Goal: Task Accomplishment & Management: Manage account settings

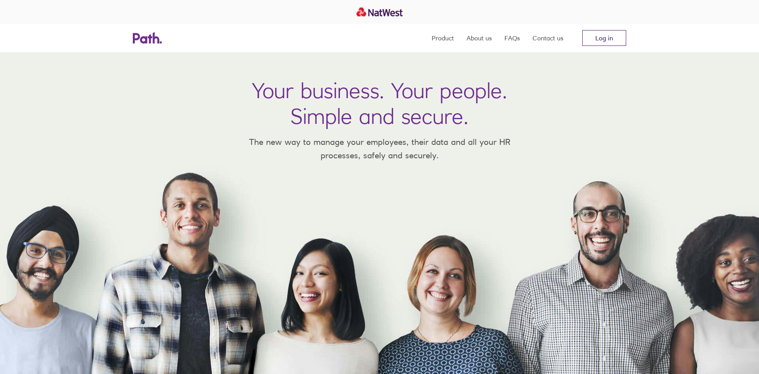
click at [601, 41] on link "Log in" at bounding box center [604, 38] width 44 height 16
click at [615, 35] on link "Log in" at bounding box center [604, 38] width 44 height 16
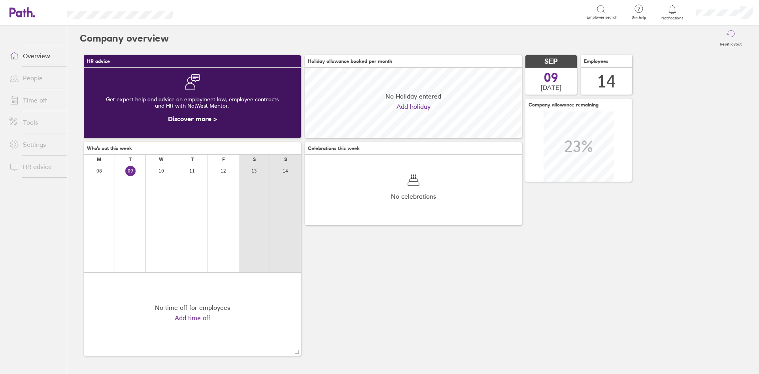
scroll to position [70, 217]
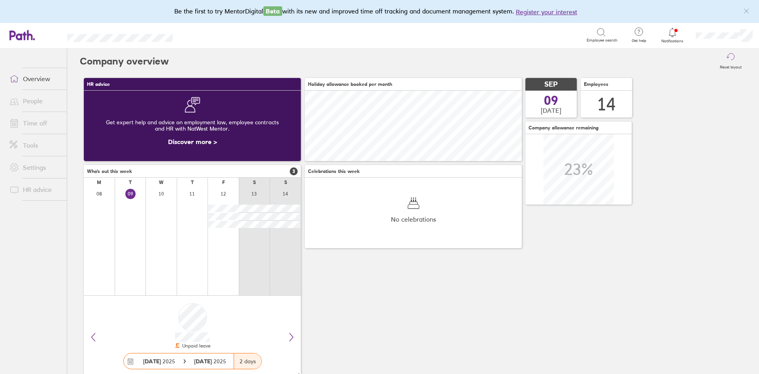
click at [46, 131] on li "Time off" at bounding box center [33, 123] width 67 height 22
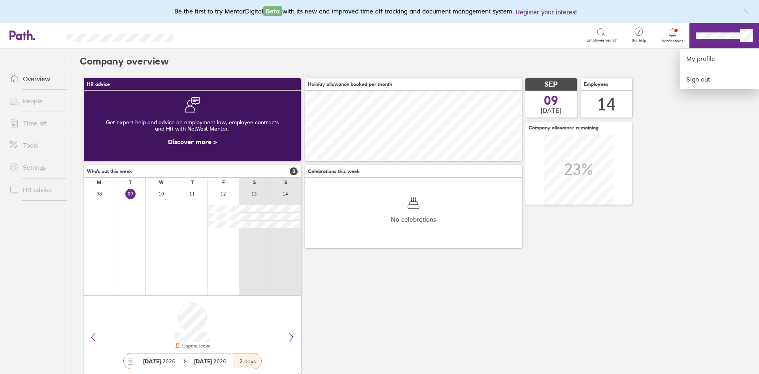
click at [664, 71] on div at bounding box center [379, 187] width 759 height 374
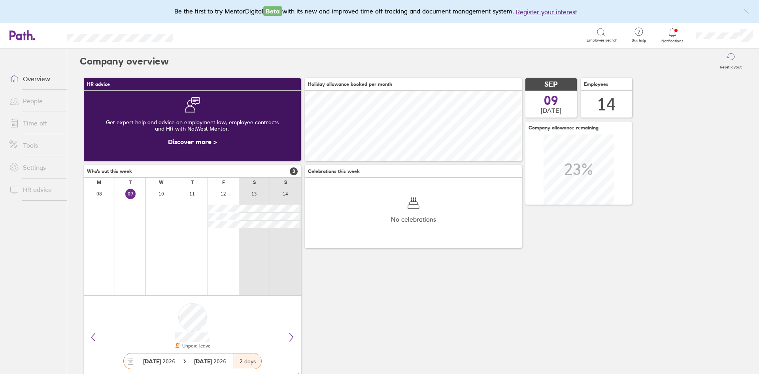
click at [46, 126] on link "Time off" at bounding box center [35, 123] width 64 height 16
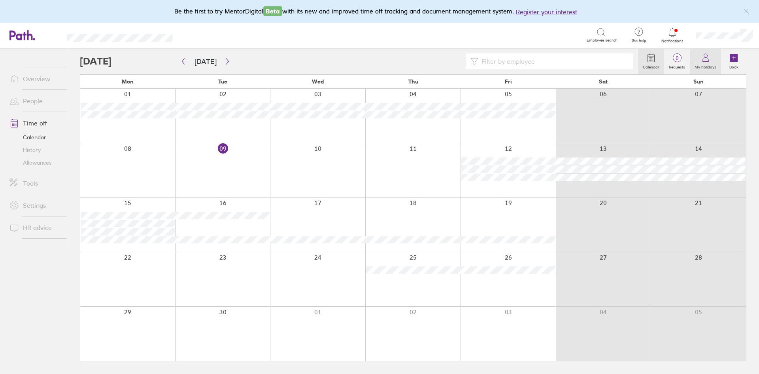
click at [700, 66] on label "My holidays" at bounding box center [705, 65] width 31 height 7
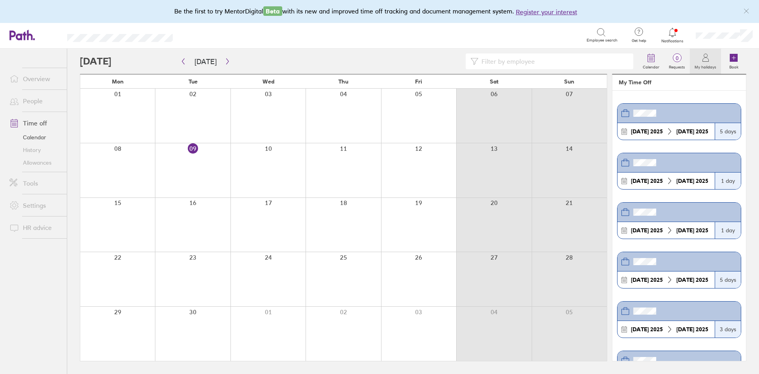
click at [414, 118] on div at bounding box center [418, 116] width 75 height 54
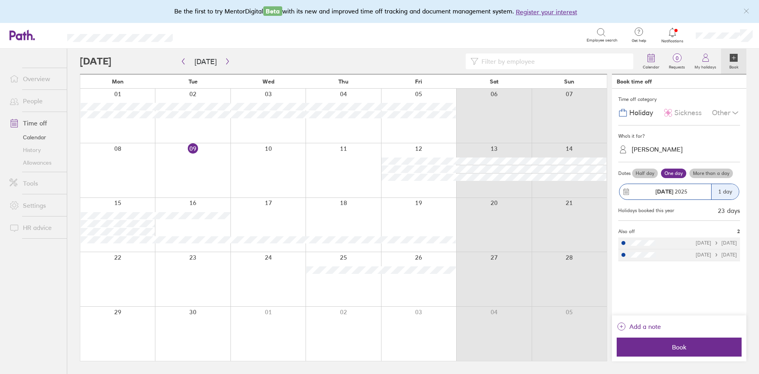
click at [643, 175] on label "Half day" at bounding box center [645, 172] width 26 height 9
click at [0, 0] on input "Half day" at bounding box center [0, 0] width 0 height 0
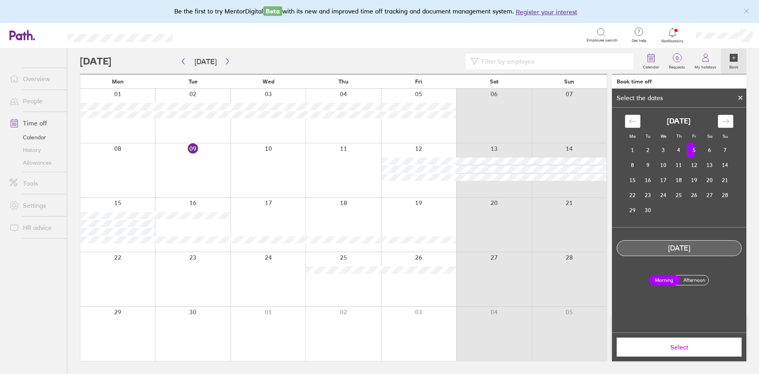
click at [688, 279] on label "Afternoon" at bounding box center [694, 279] width 32 height 9
click at [0, 0] on input "Afternoon" at bounding box center [0, 0] width 0 height 0
click at [692, 346] on span "Select" at bounding box center [679, 346] width 114 height 7
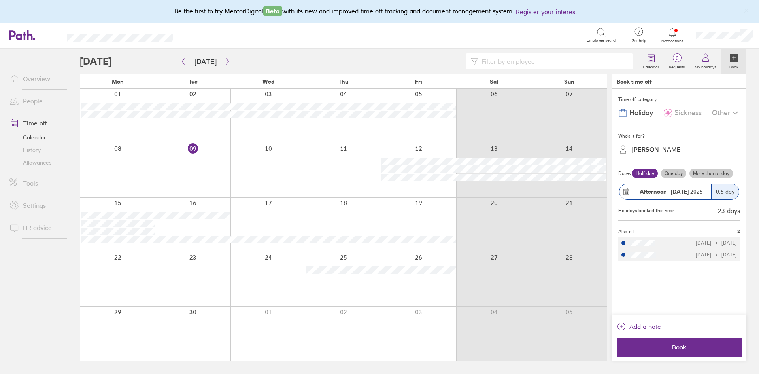
click at [692, 346] on span "Book" at bounding box center [679, 346] width 114 height 7
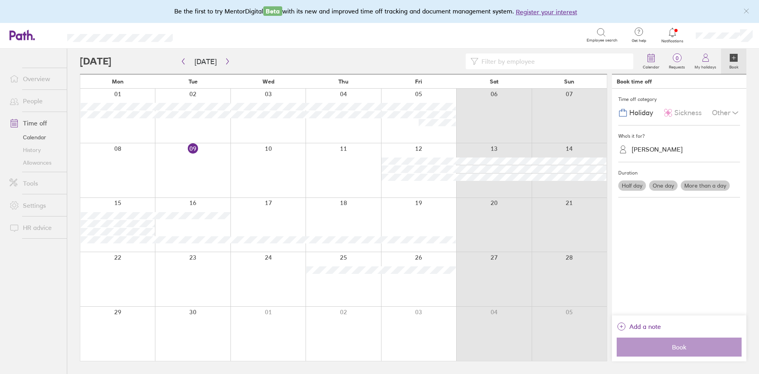
click at [128, 183] on div at bounding box center [117, 170] width 75 height 54
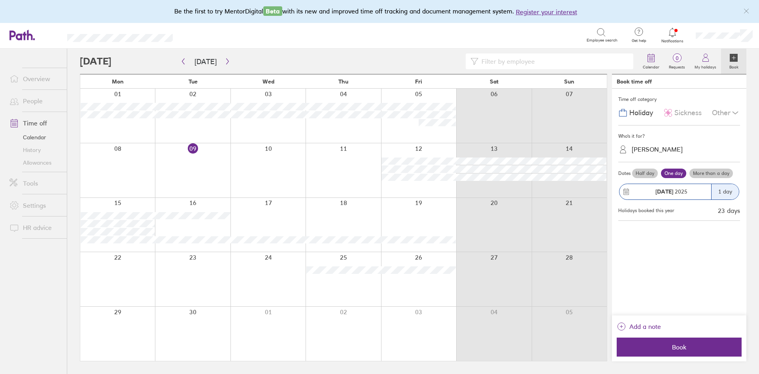
click at [128, 183] on div at bounding box center [117, 170] width 75 height 54
click at [694, 343] on span "Book" at bounding box center [679, 346] width 114 height 7
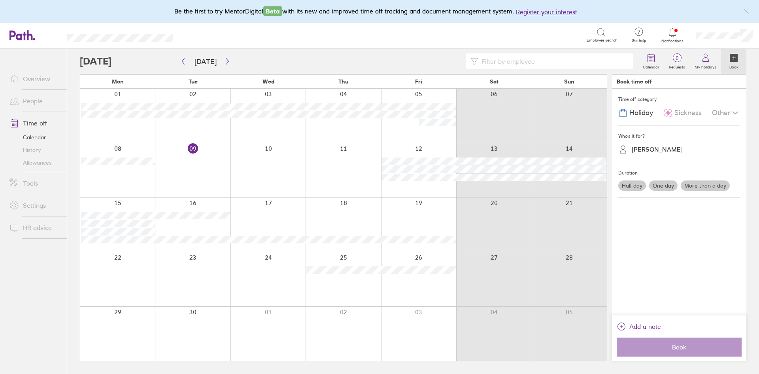
click at [669, 134] on div "Who's it for?" at bounding box center [679, 136] width 122 height 12
click at [702, 71] on link "My holidays" at bounding box center [705, 61] width 31 height 25
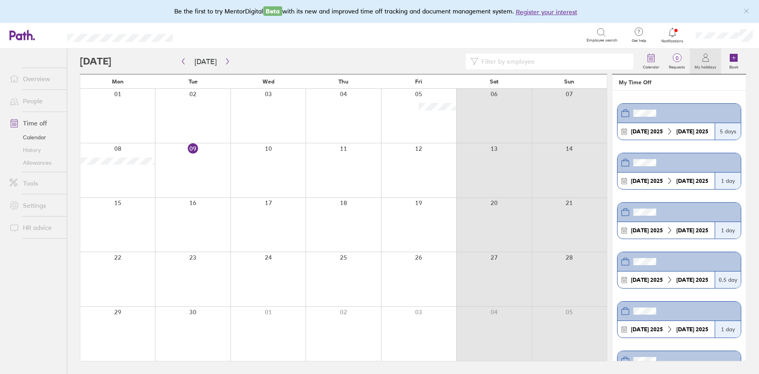
click at [43, 164] on link "Allowances" at bounding box center [35, 162] width 64 height 13
